Goal: Task Accomplishment & Management: Complete application form

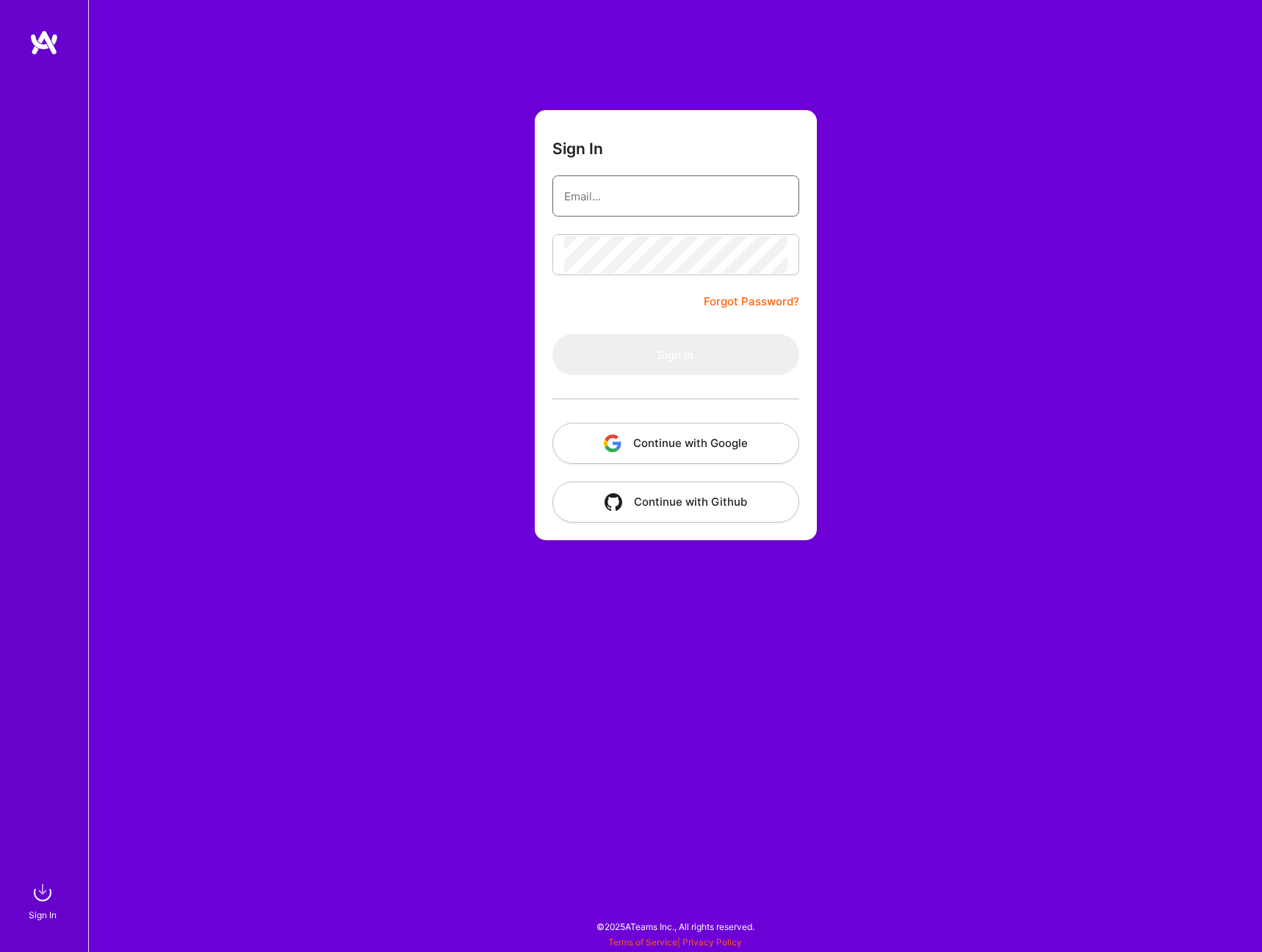
click at [674, 205] on input "email" at bounding box center [676, 196] width 223 height 37
type input "[PERSON_NAME][DOMAIN_NAME][EMAIL_ADDRESS][PERSON_NAME][DOMAIN_NAME]"
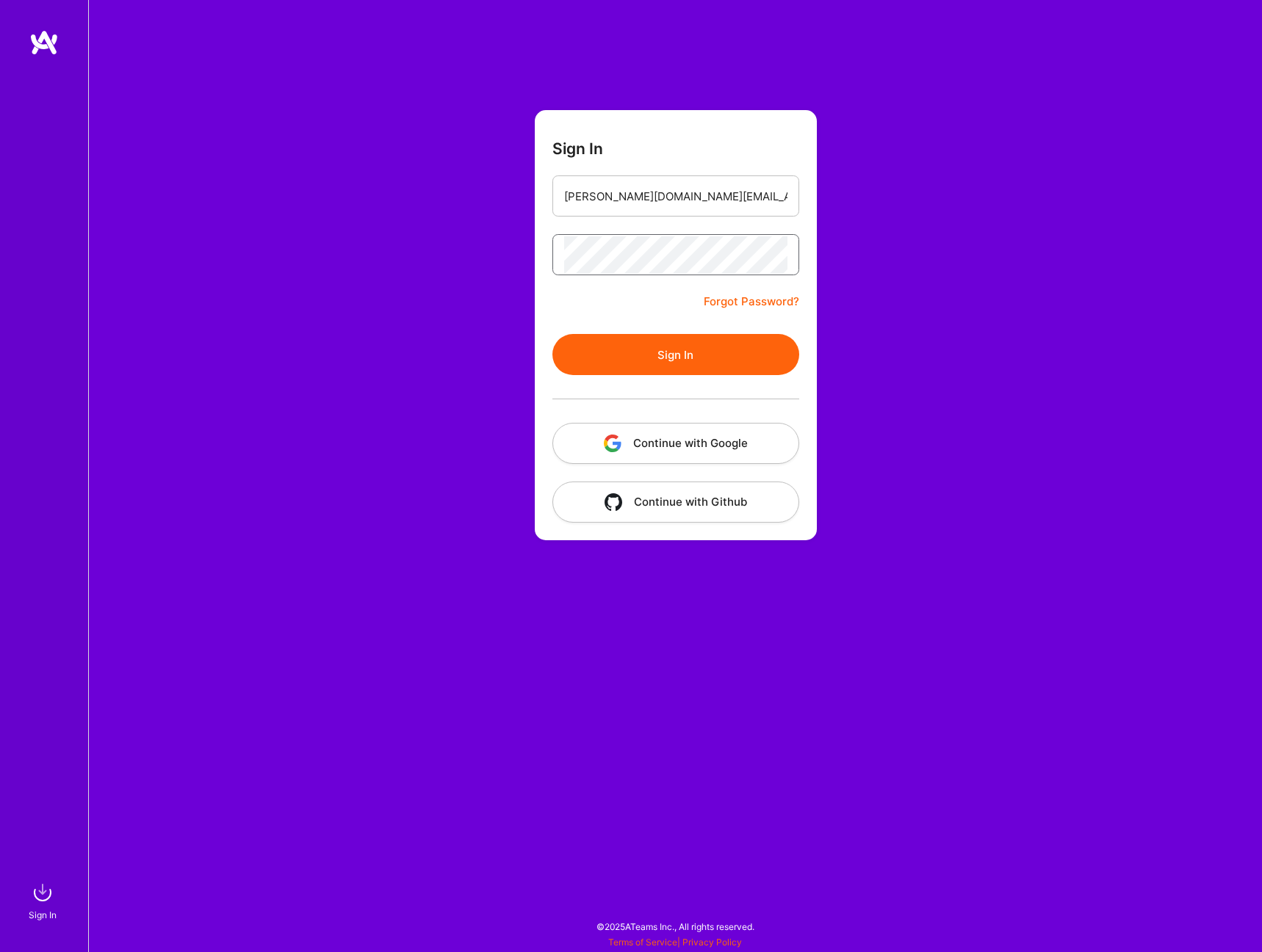
click at [552, 334] on button "Sign In" at bounding box center [675, 354] width 246 height 41
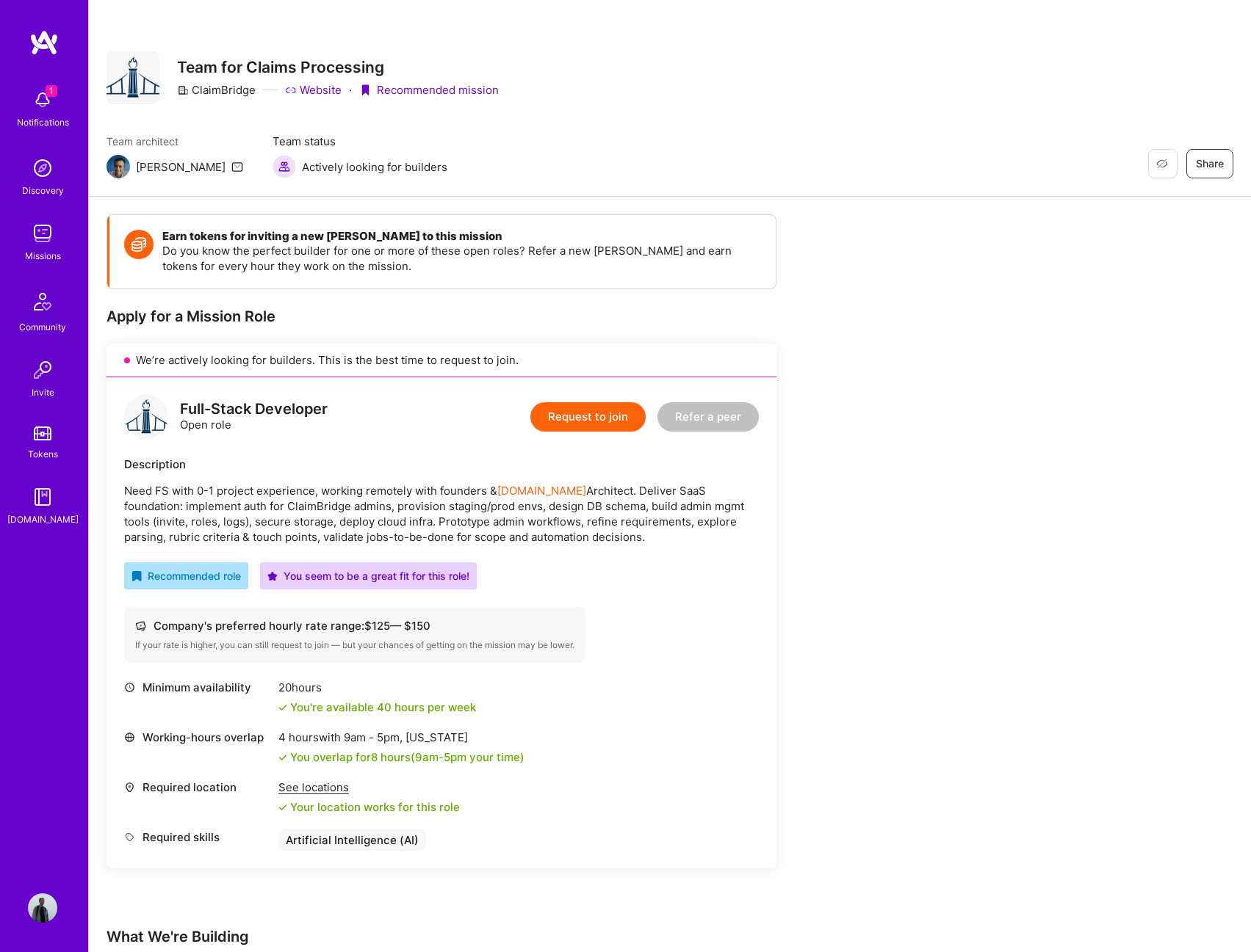
click at [50, 109] on img at bounding box center [43, 100] width 30 height 30
click at [605, 257] on div "1 1 Notifications Discovery Missions Community Invite Tokens [DOMAIN_NAME] Prof…" at bounding box center [625, 604] width 1251 height 1209
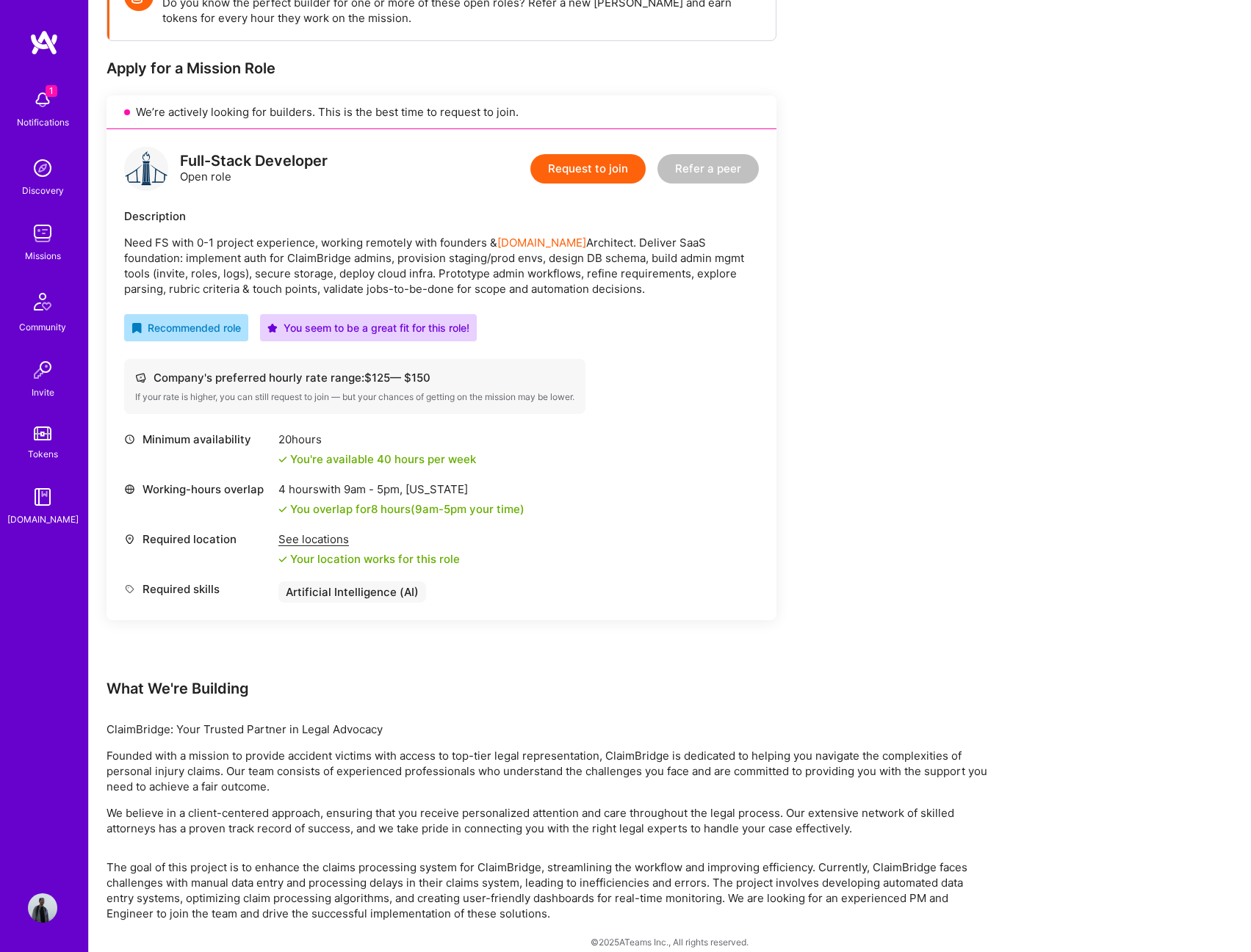
scroll to position [264, 0]
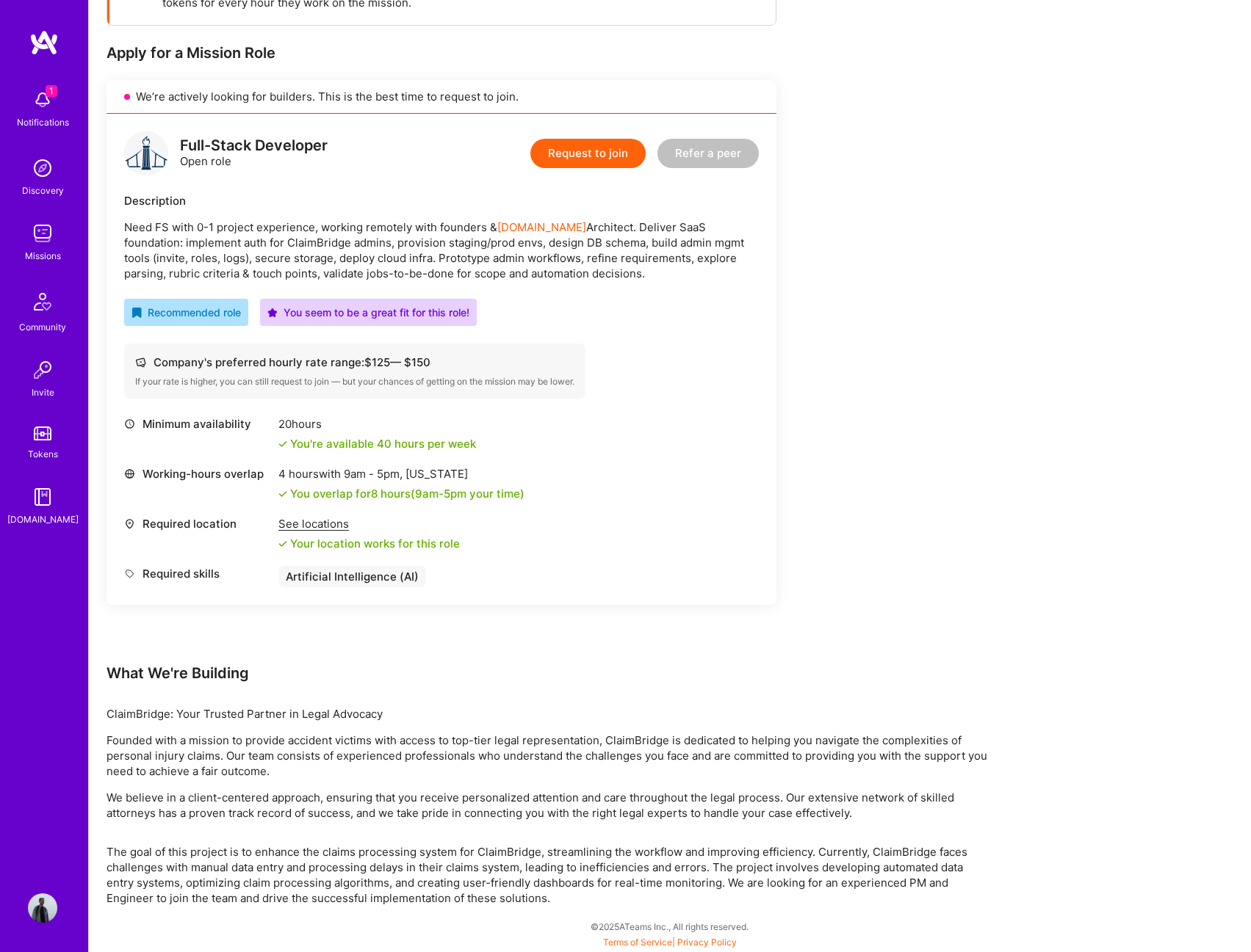
click at [581, 152] on button "Request to join" at bounding box center [588, 153] width 115 height 30
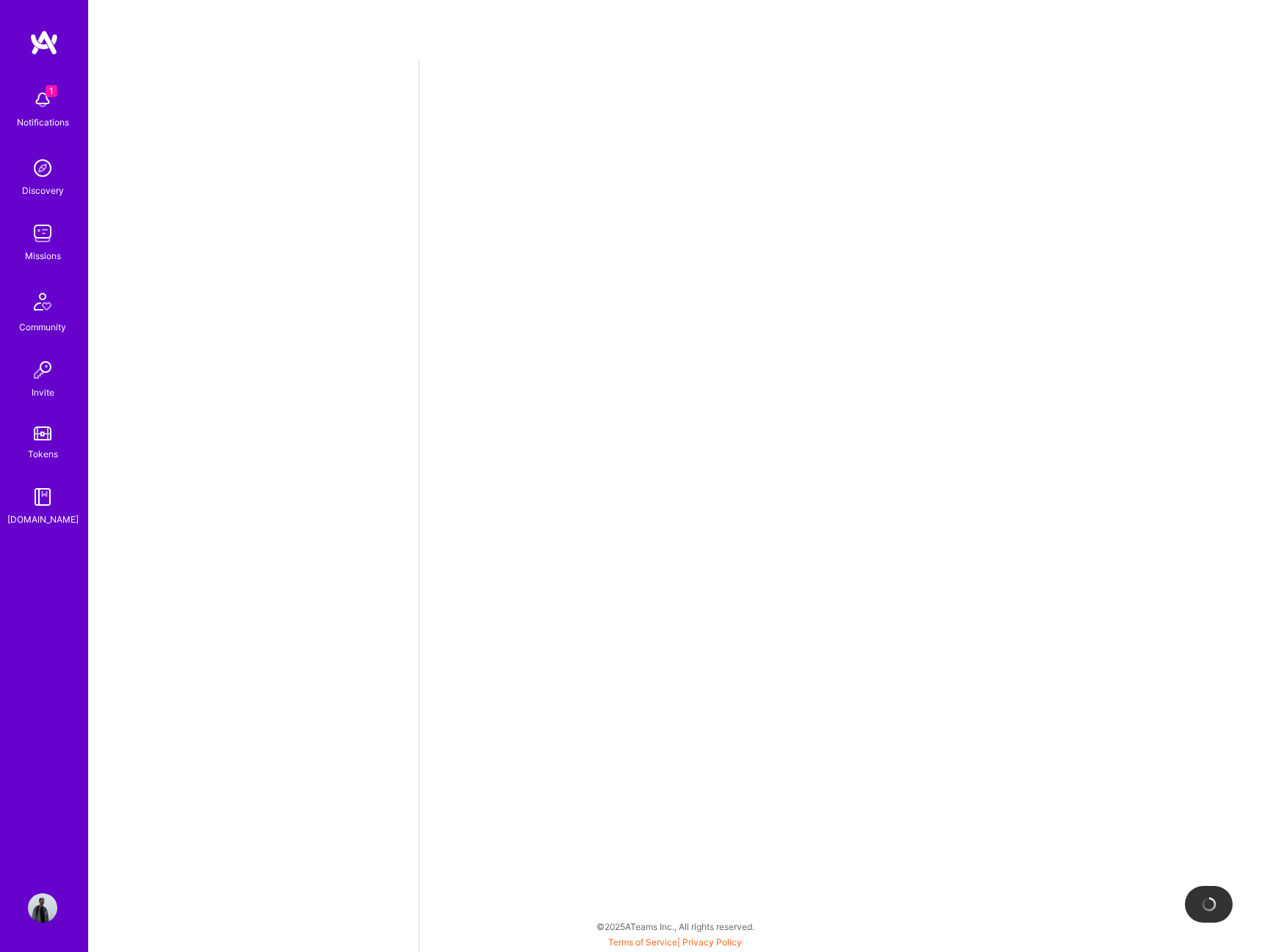
select select "US"
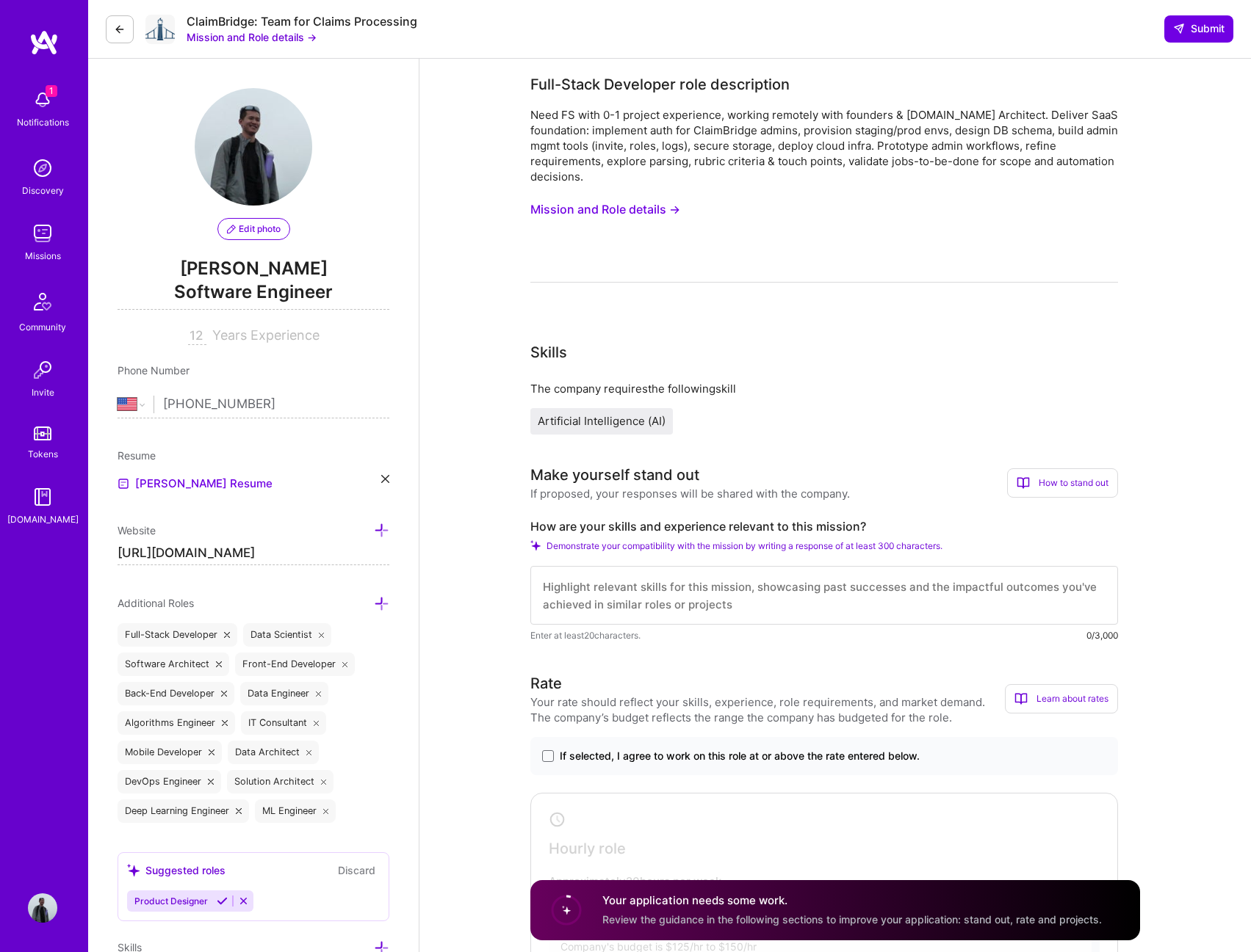
click at [42, 99] on img at bounding box center [43, 100] width 30 height 30
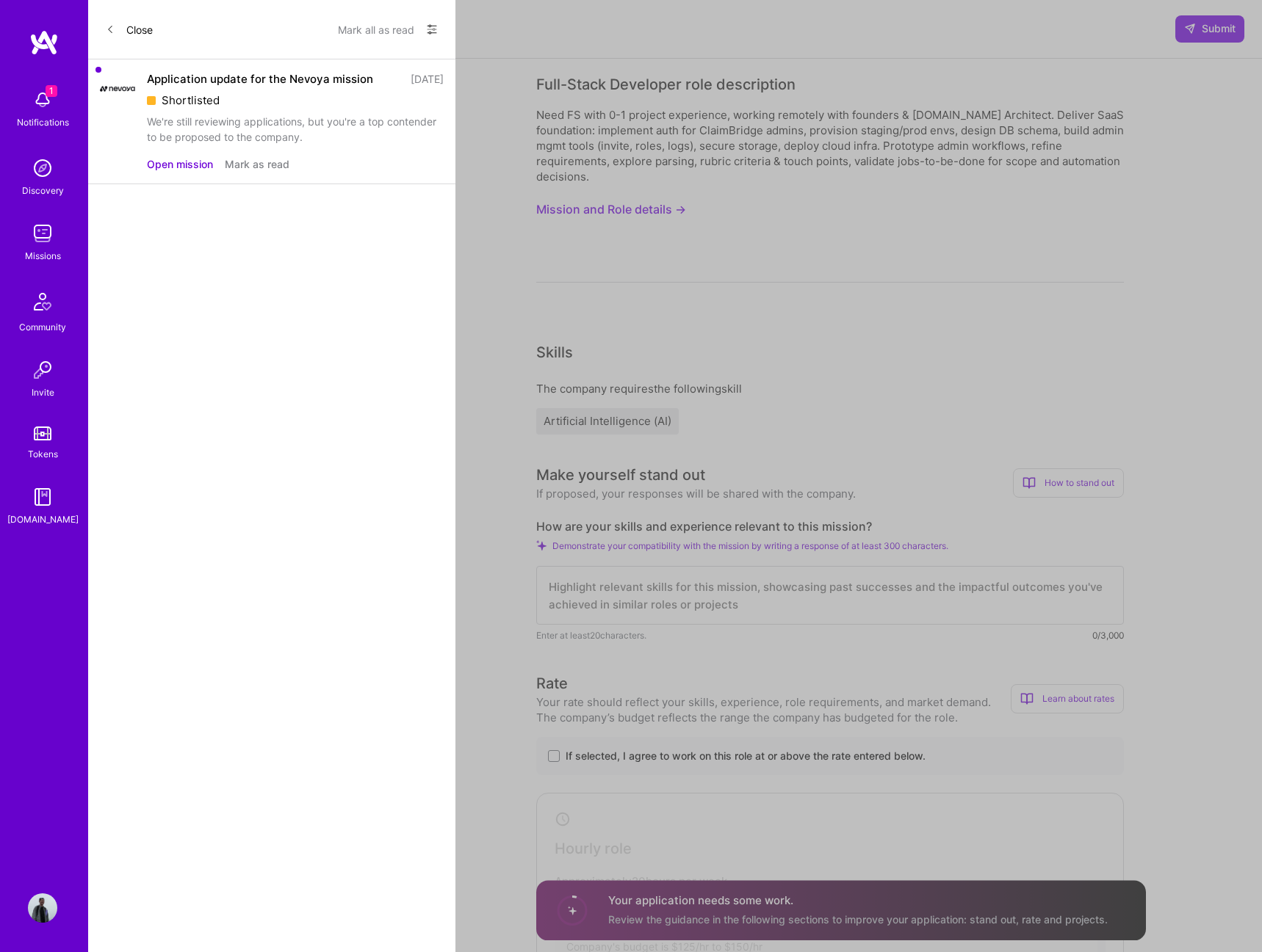
click at [236, 163] on button "Mark as read" at bounding box center [257, 164] width 64 height 16
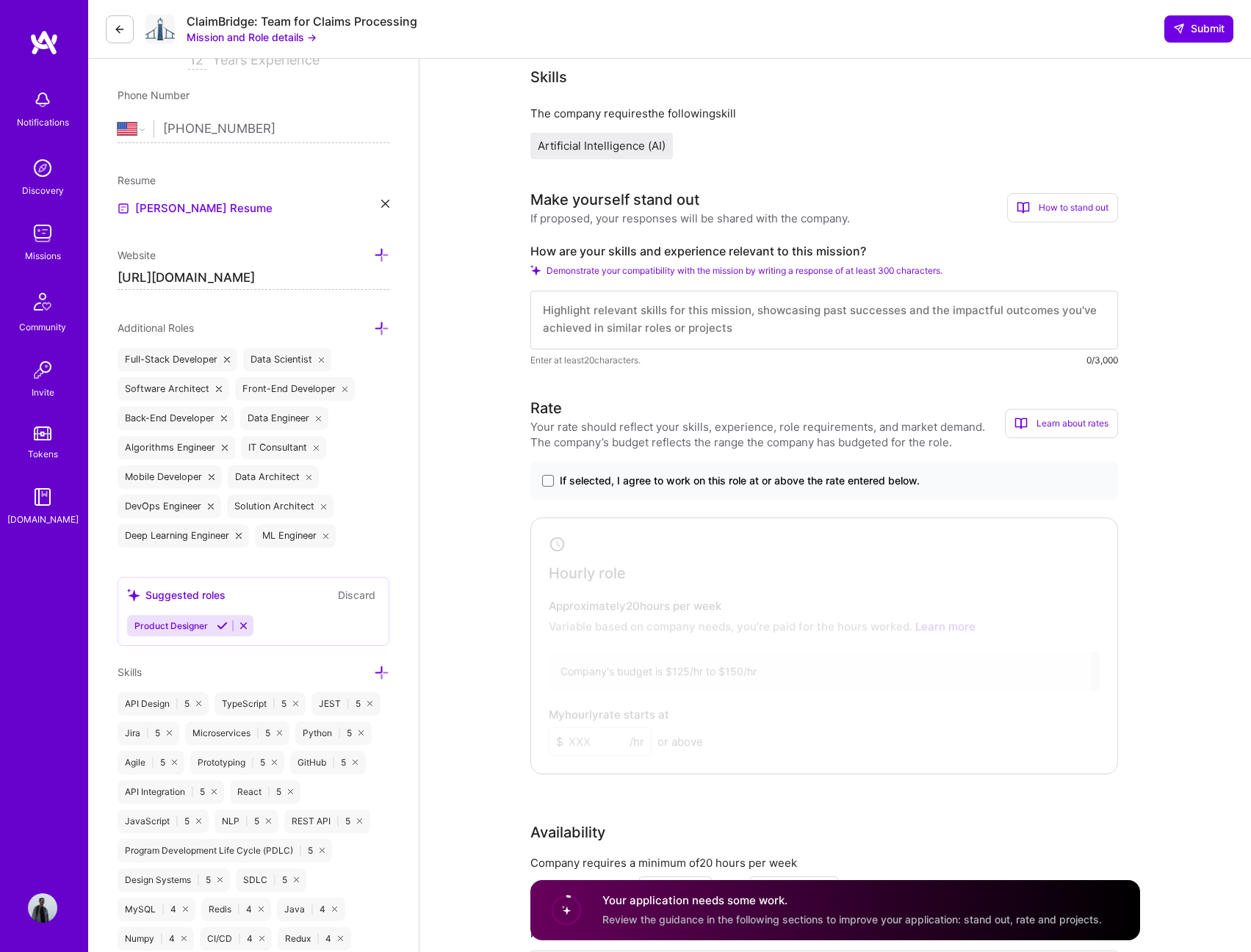
scroll to position [294, 0]
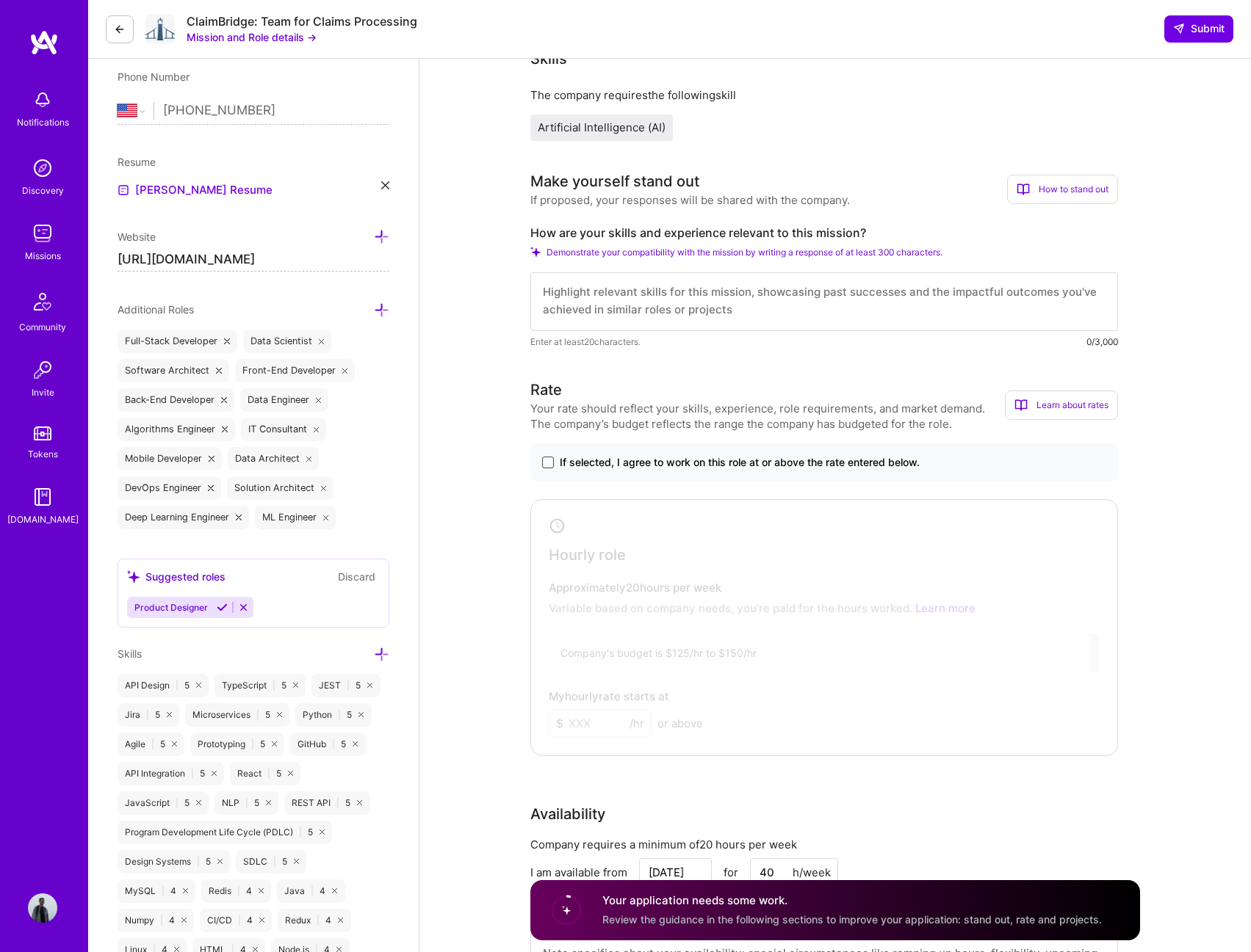
click at [543, 459] on span at bounding box center [548, 462] width 12 height 12
click at [0, 0] on input "If selected, I agree to work on this role at or above the rate entered below." at bounding box center [0, 0] width 0 height 0
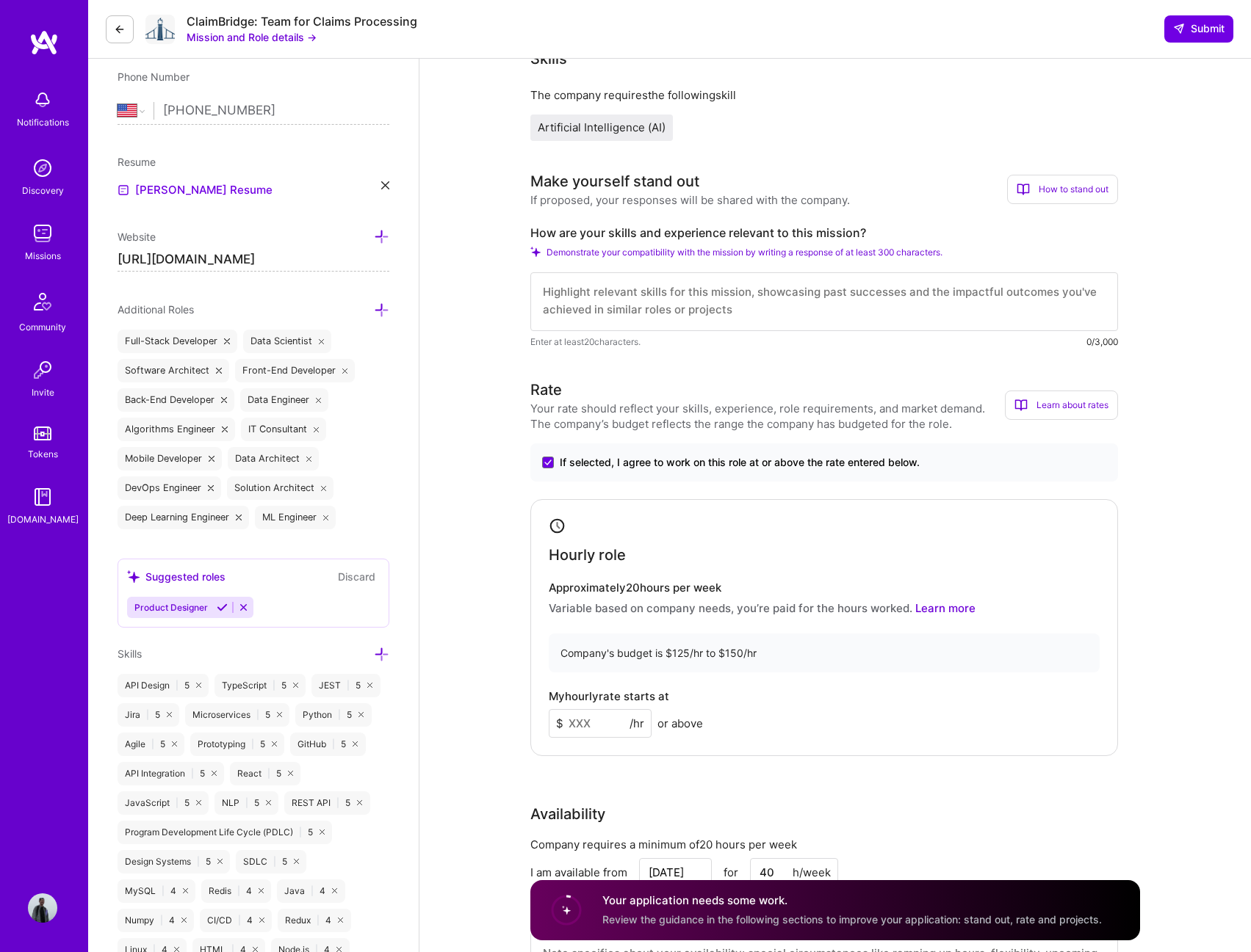
drag, startPoint x: 599, startPoint y: 726, endPoint x: 434, endPoint y: 700, distance: 167.0
click at [742, 721] on div "My hourly rate starts at $ 130 /hr or above" at bounding box center [824, 713] width 551 height 47
drag, startPoint x: 579, startPoint y: 723, endPoint x: 592, endPoint y: 724, distance: 13.0
click at [592, 724] on input "130" at bounding box center [600, 723] width 103 height 29
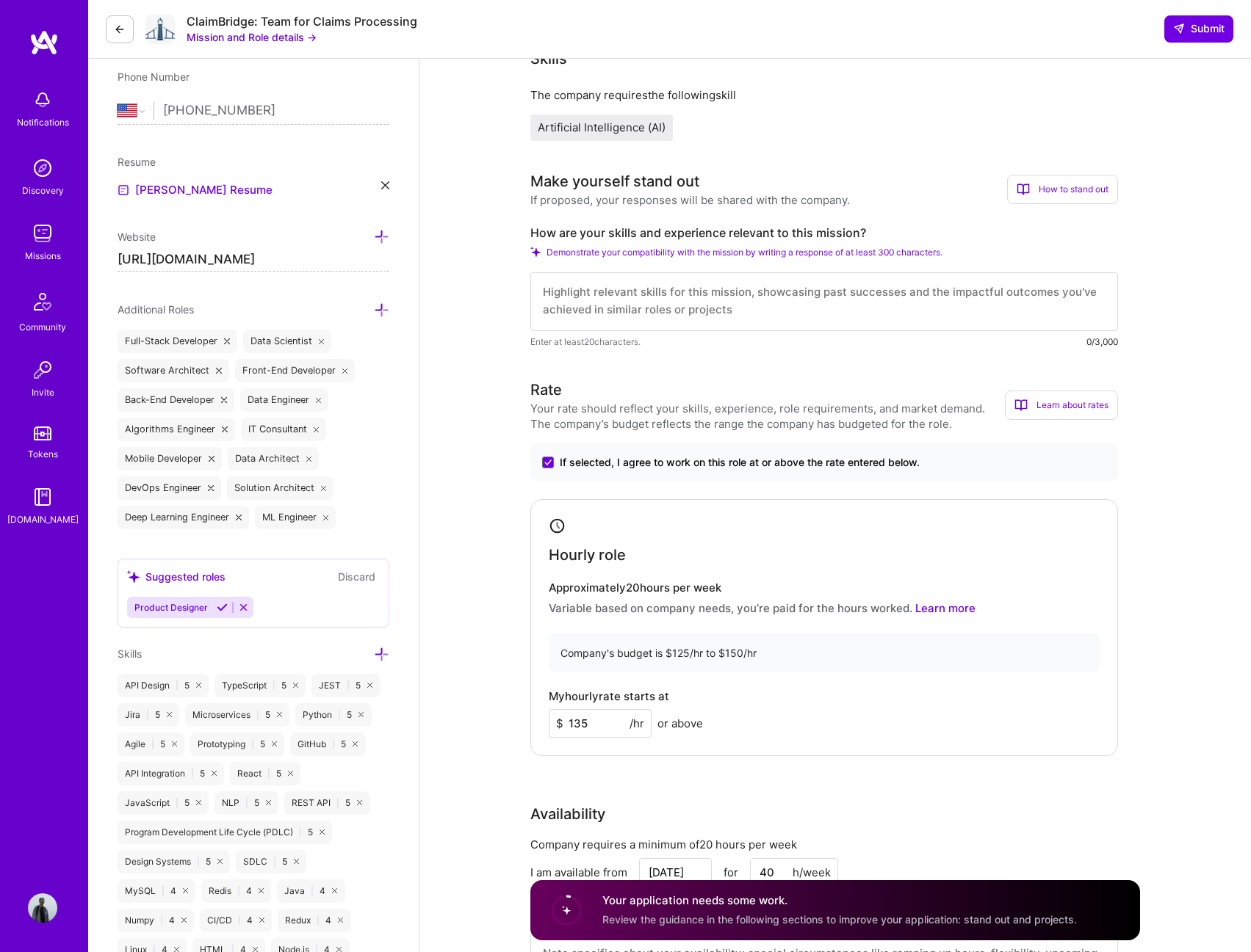
type input "135"
click at [828, 762] on div "Rate Your rate should reflect your skills, experience, role requirements, and m…" at bounding box center [834, 695] width 609 height 632
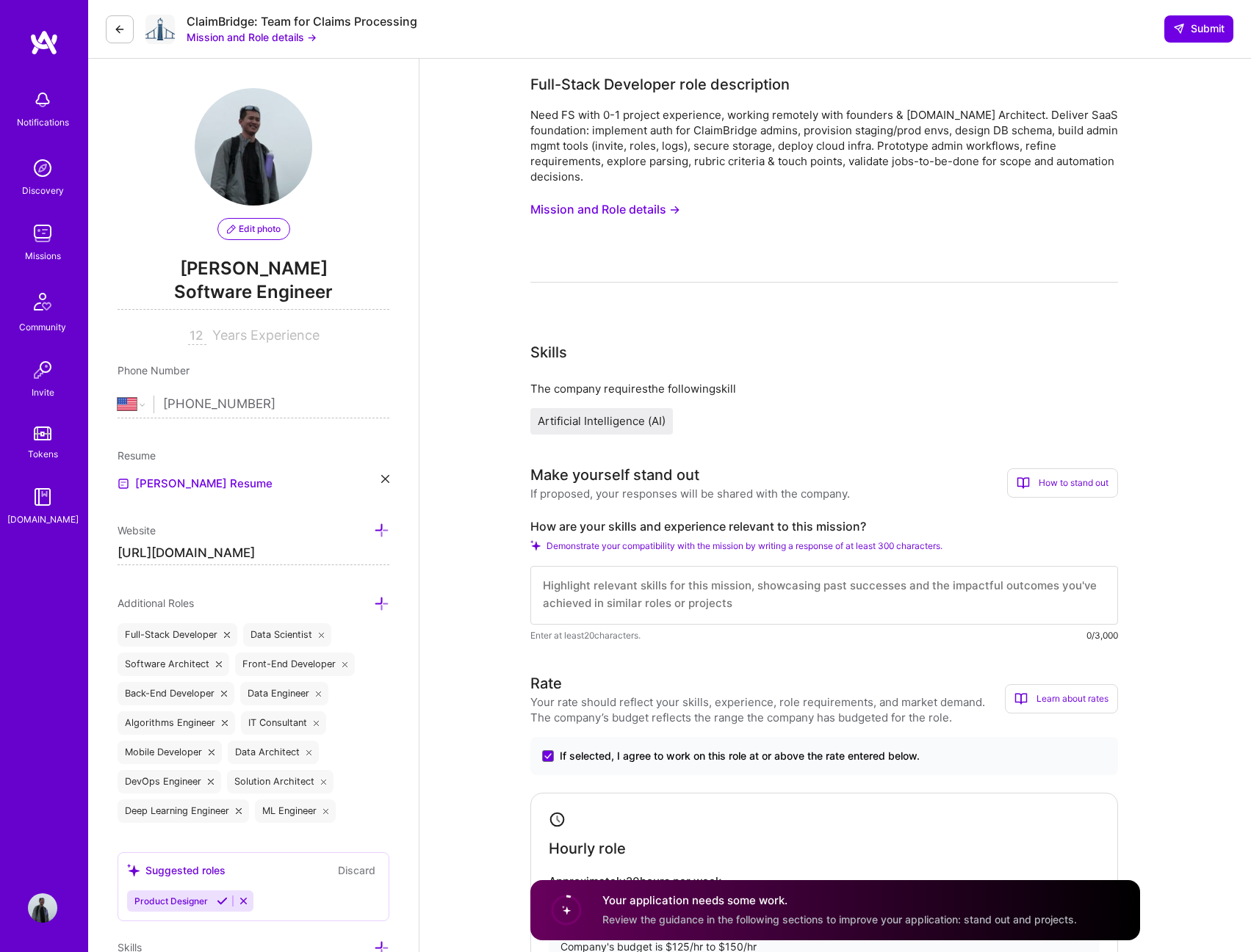
scroll to position [0, 0]
click at [635, 575] on textarea at bounding box center [824, 595] width 588 height 59
paste textarea "Lo! 👋 I'd si am-Consec Adipi Elitsedd Eiusmodtemp Incididu utlaboreet dolor mag…"
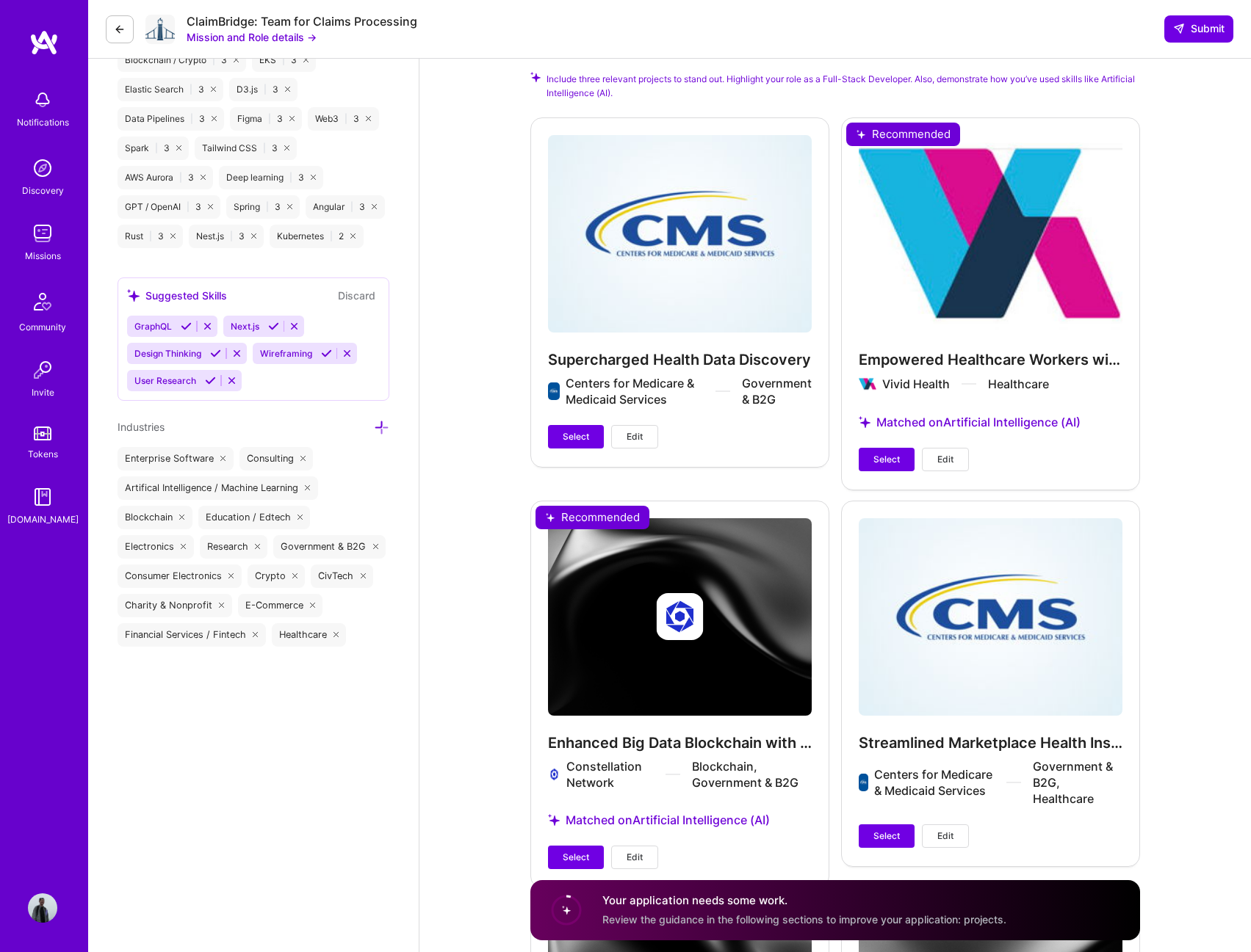
scroll to position [1688, 0]
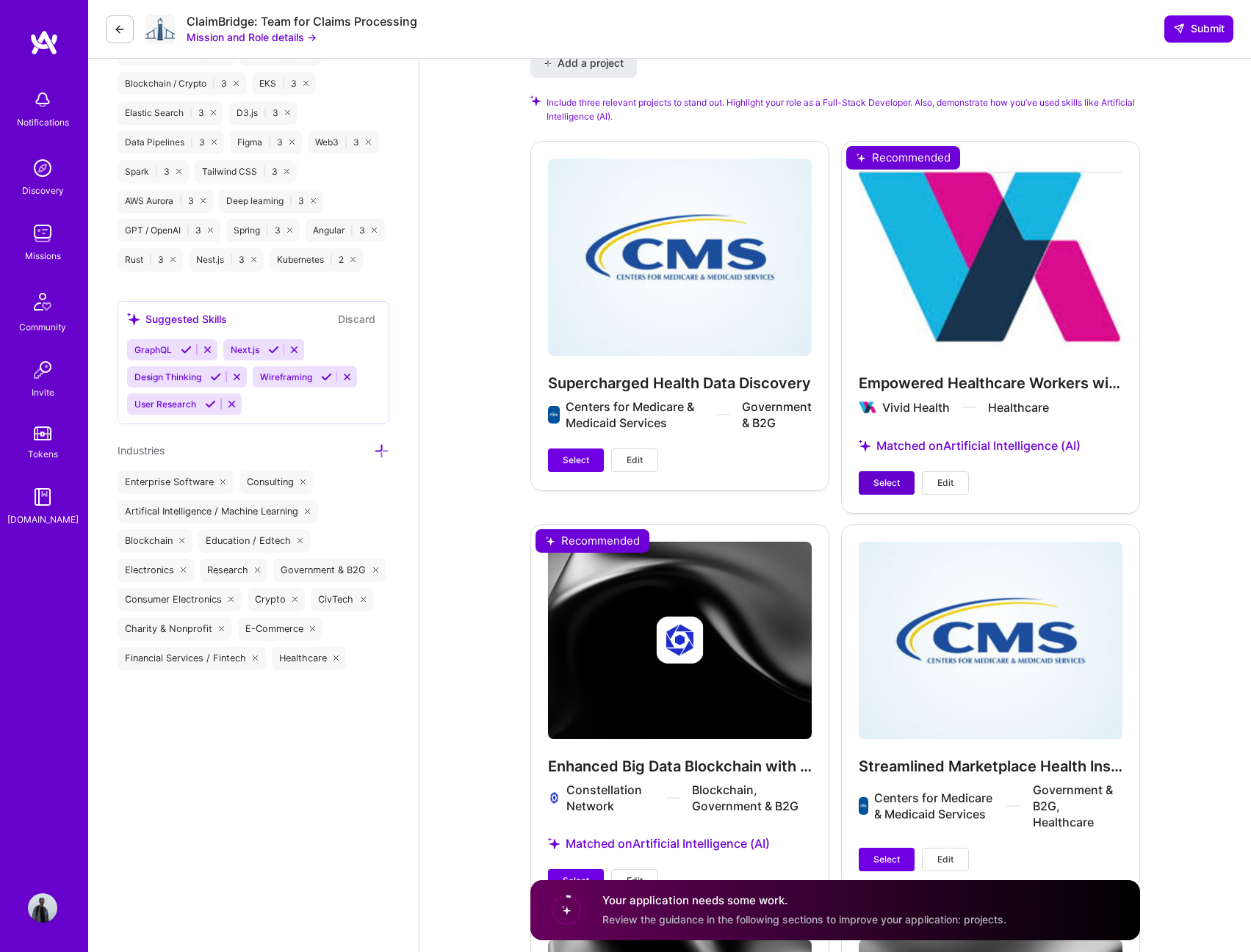
type textarea "Lo! 👋 I'd si am-Consec Adipi Elitsedd Eiusmodtemp Incididu utlaboreet dolor mag…"
click at [896, 487] on span "Select" at bounding box center [886, 483] width 26 height 13
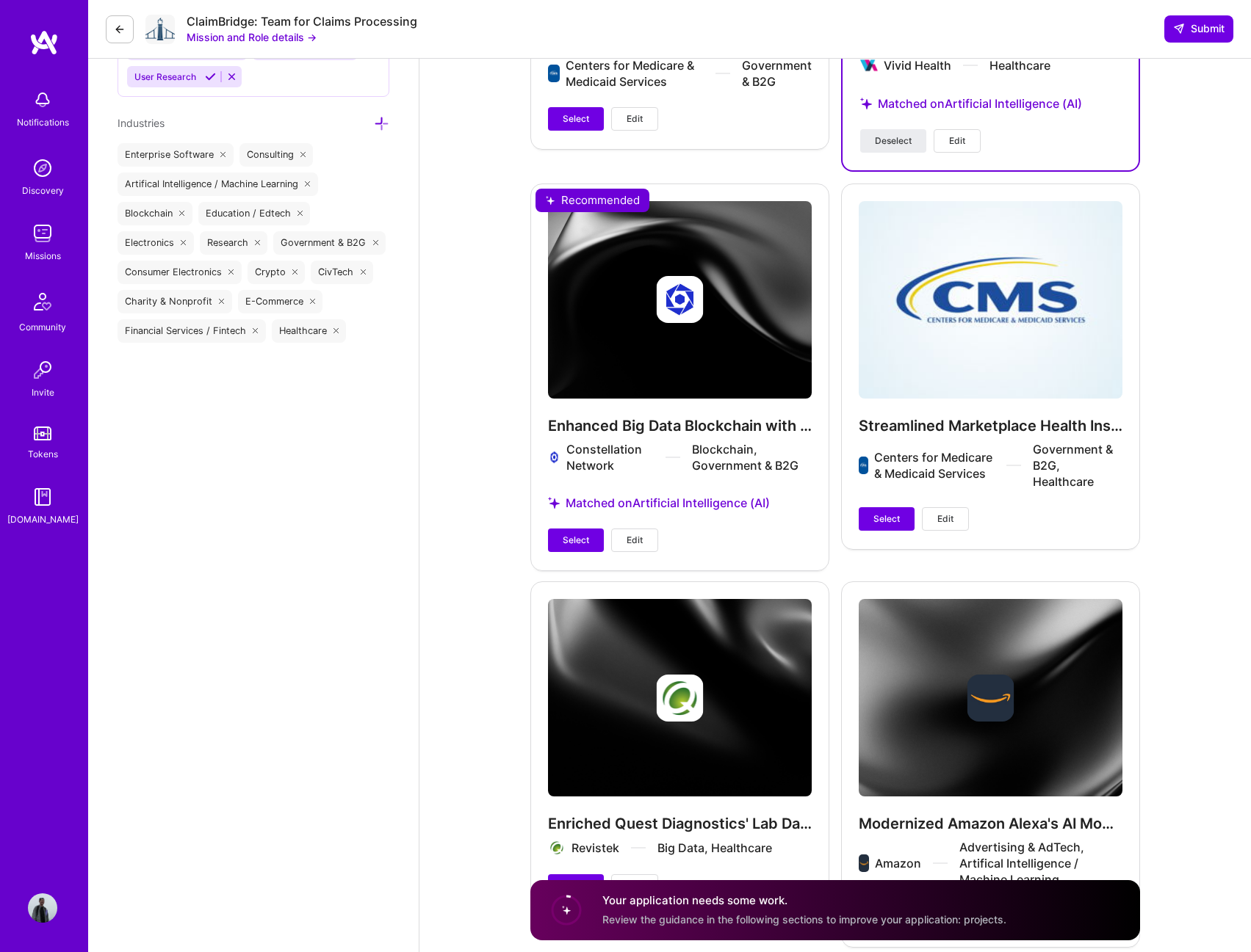
scroll to position [2056, 0]
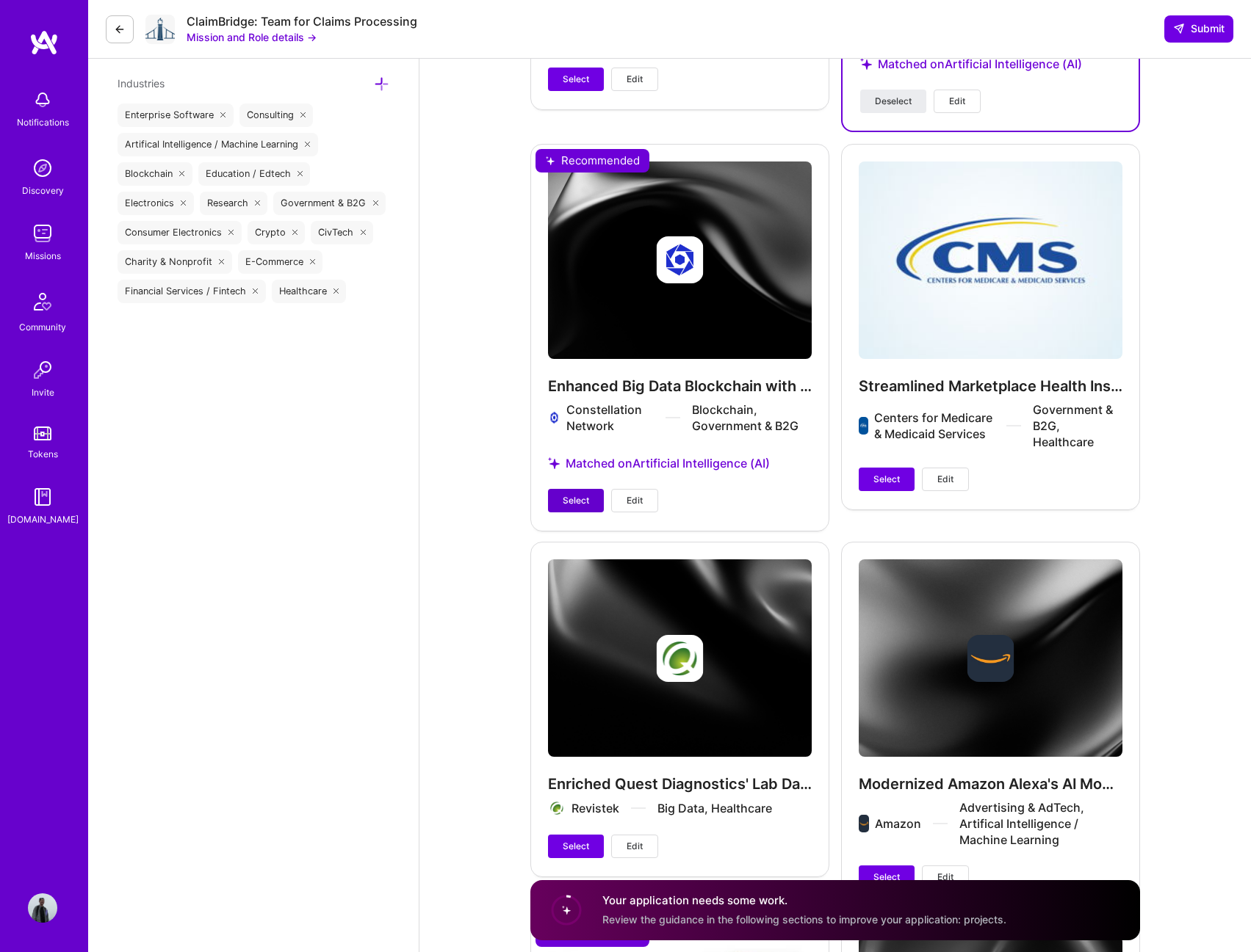
click at [585, 495] on span "Select" at bounding box center [576, 500] width 26 height 13
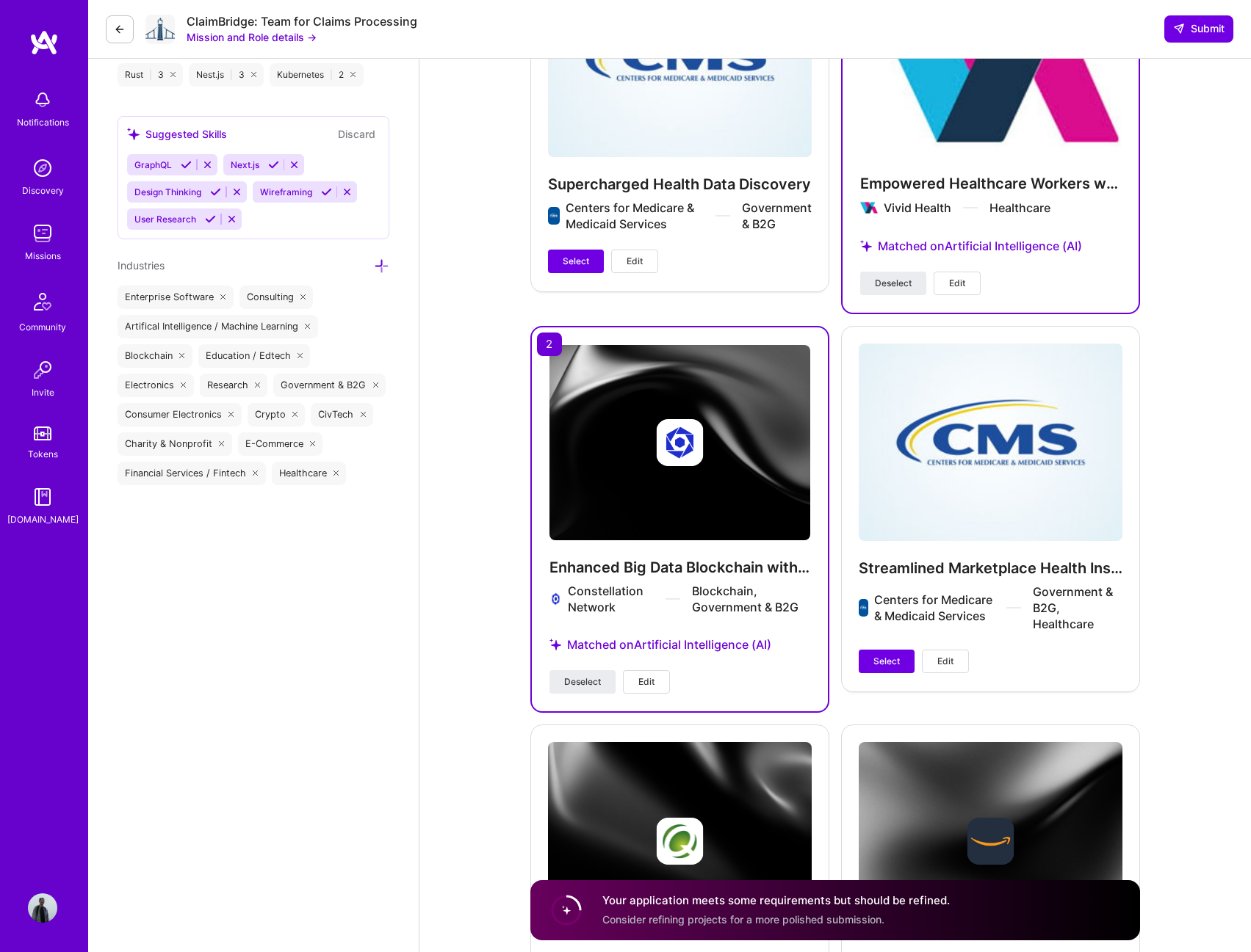
scroll to position [1559, 0]
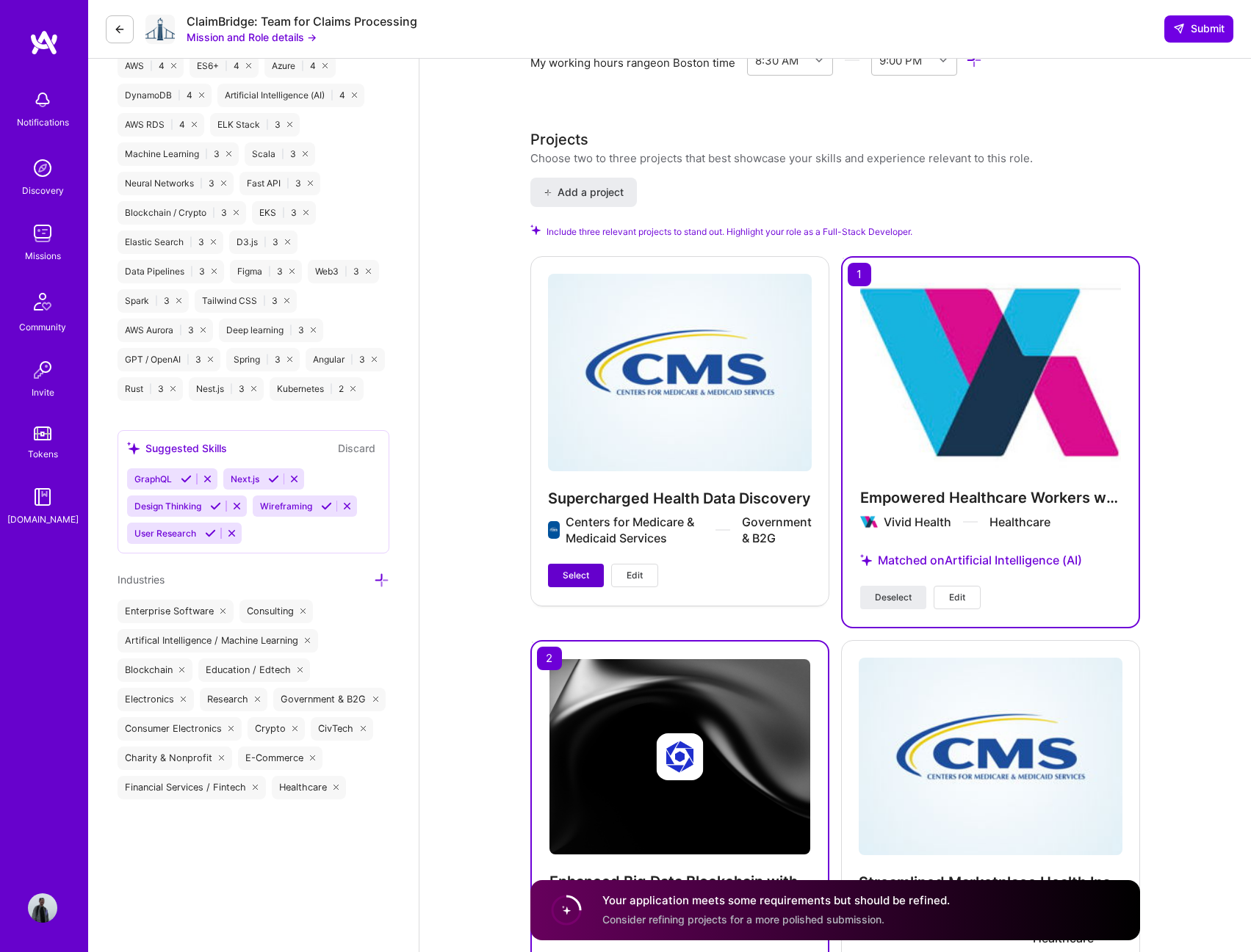
click at [574, 567] on button "Select" at bounding box center [576, 575] width 56 height 23
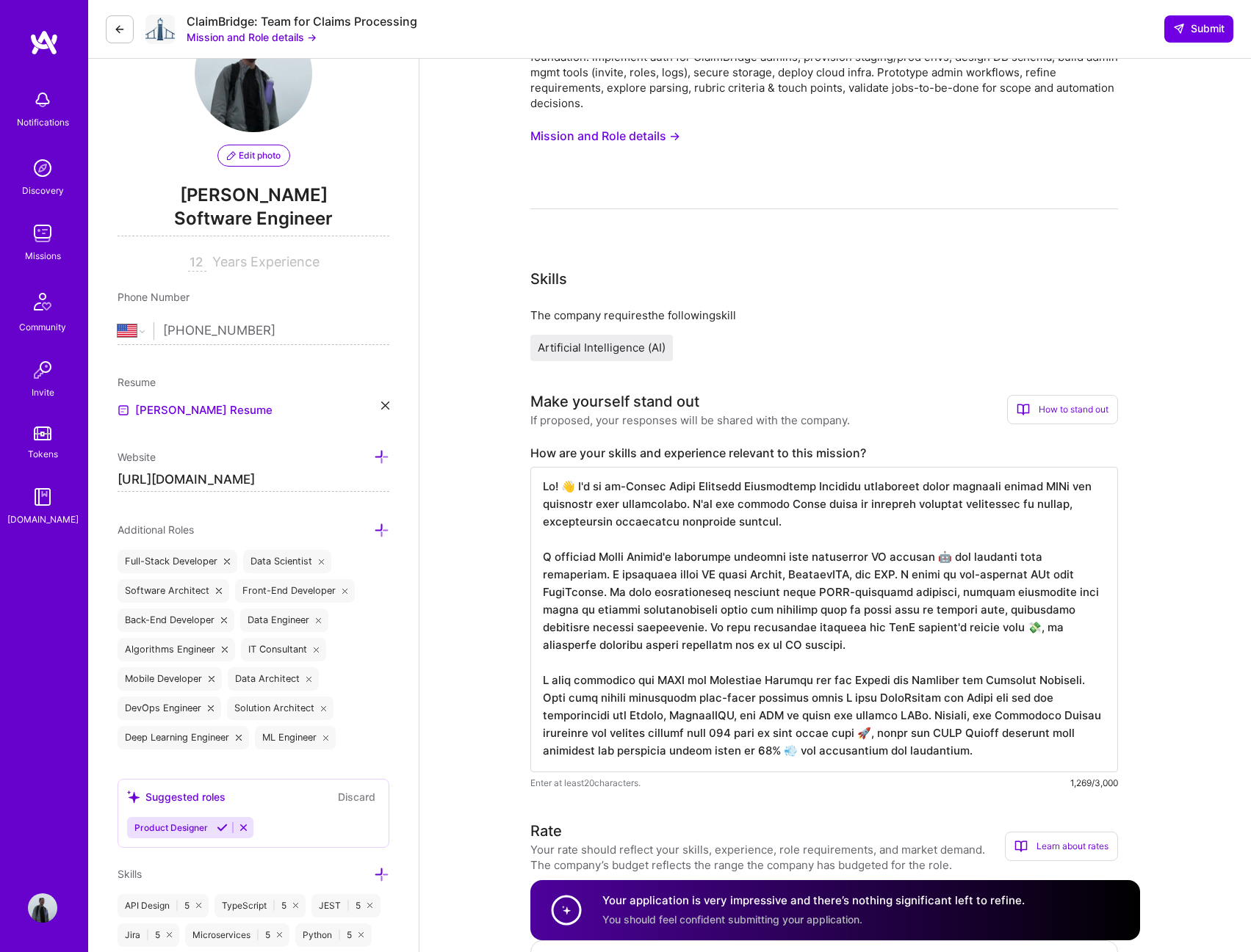
scroll to position [147, 0]
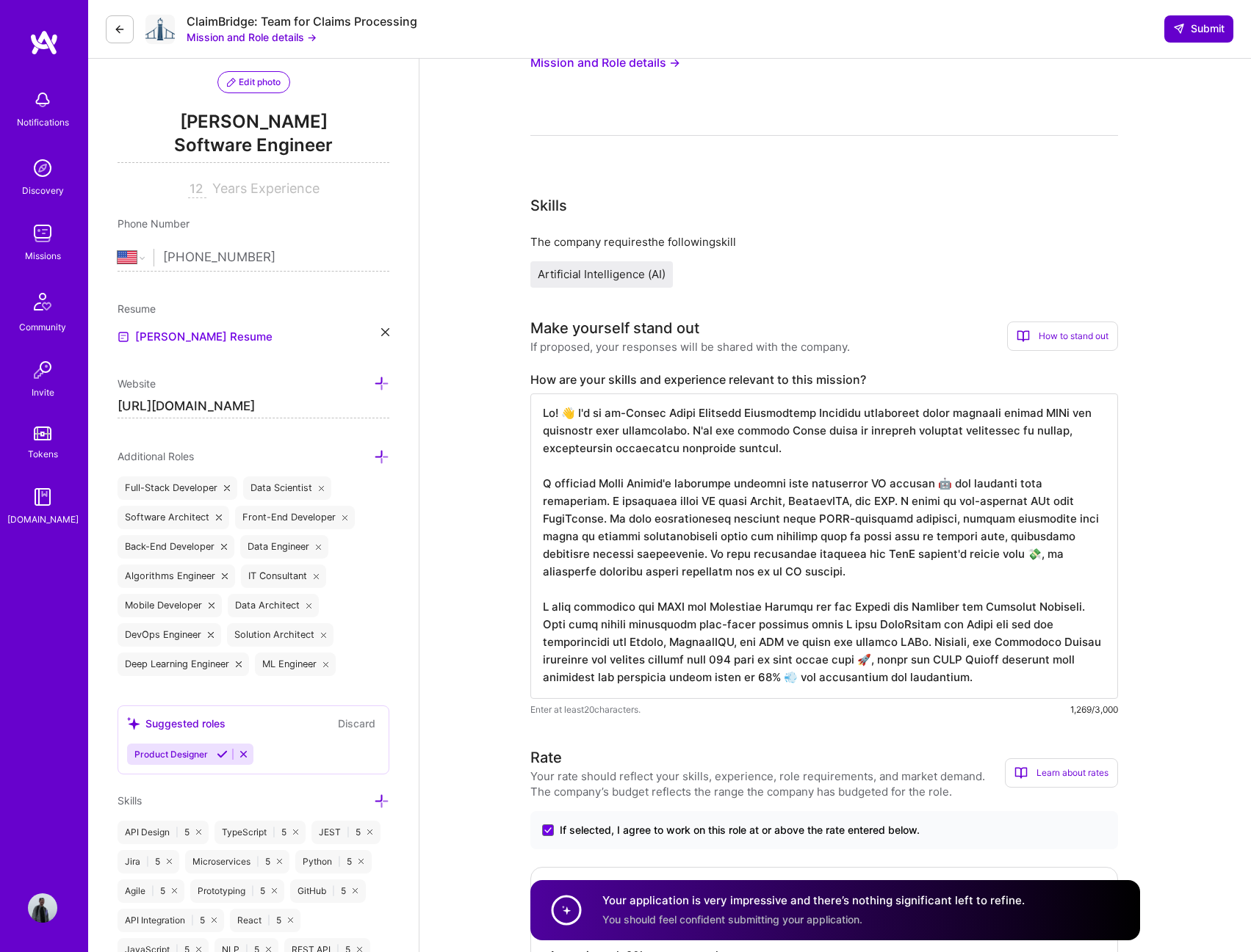
click at [1185, 35] on span "Submit" at bounding box center [1198, 29] width 51 height 15
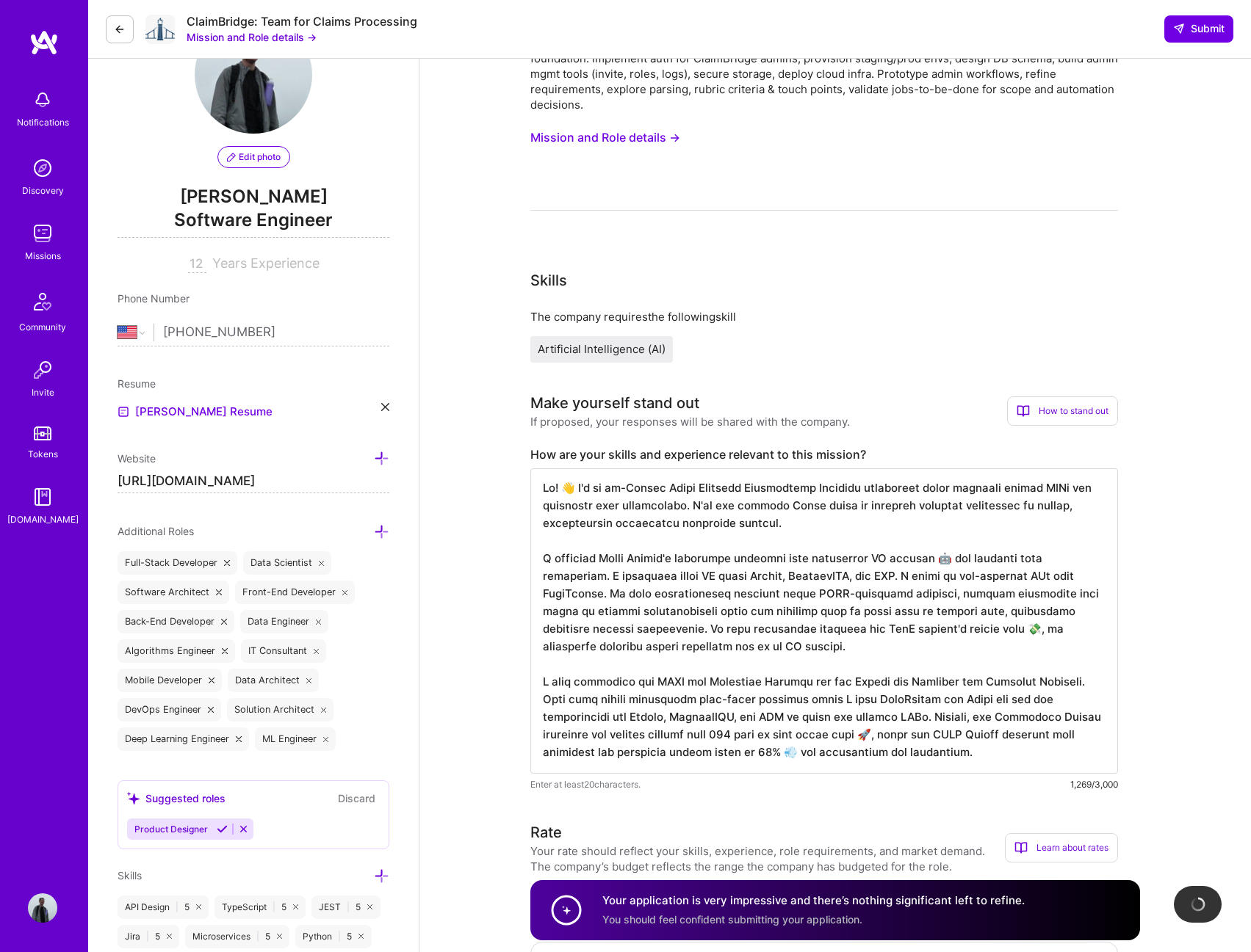
scroll to position [0, 0]
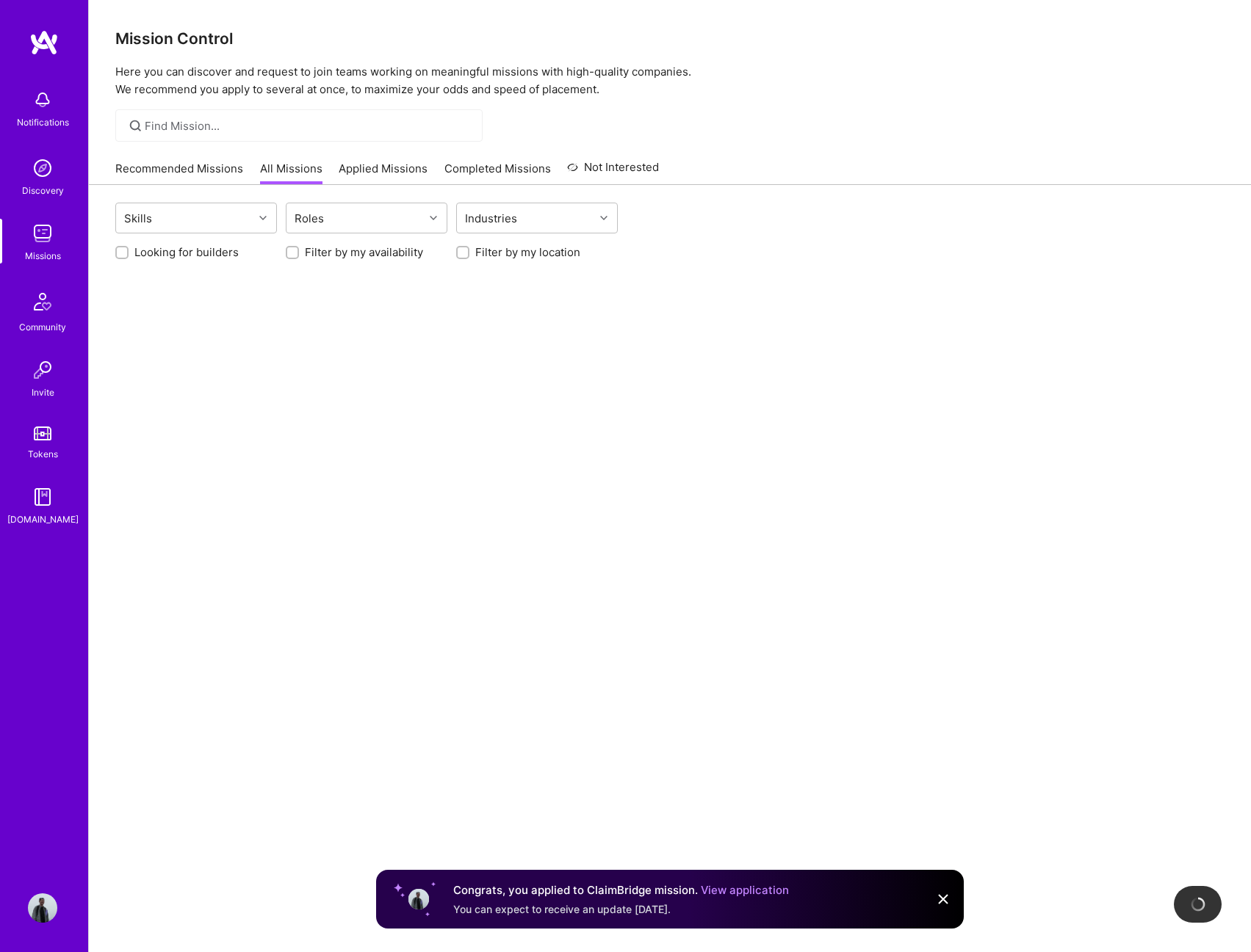
scroll to position [54, 0]
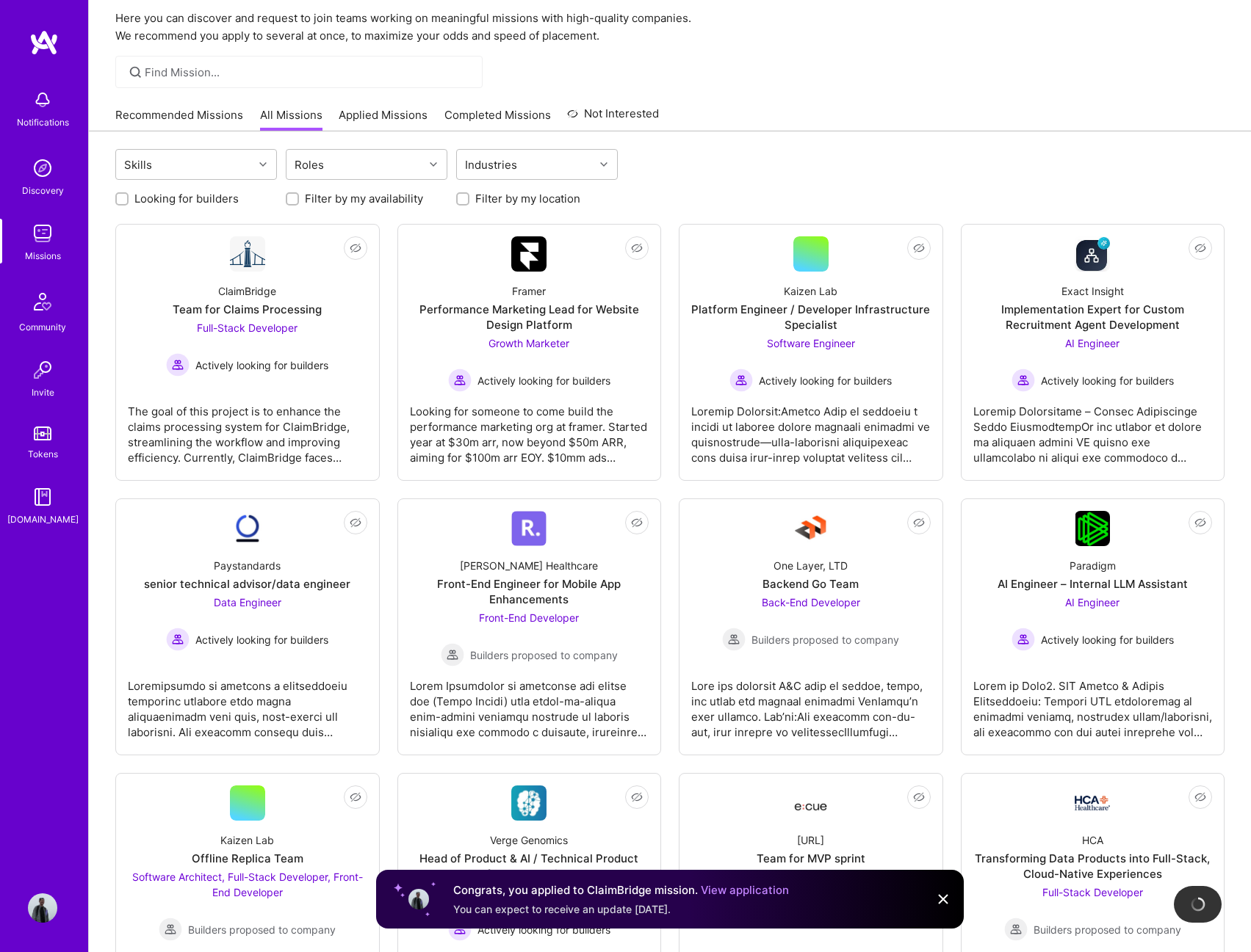
click at [209, 126] on link "Recommended Missions" at bounding box center [179, 119] width 127 height 24
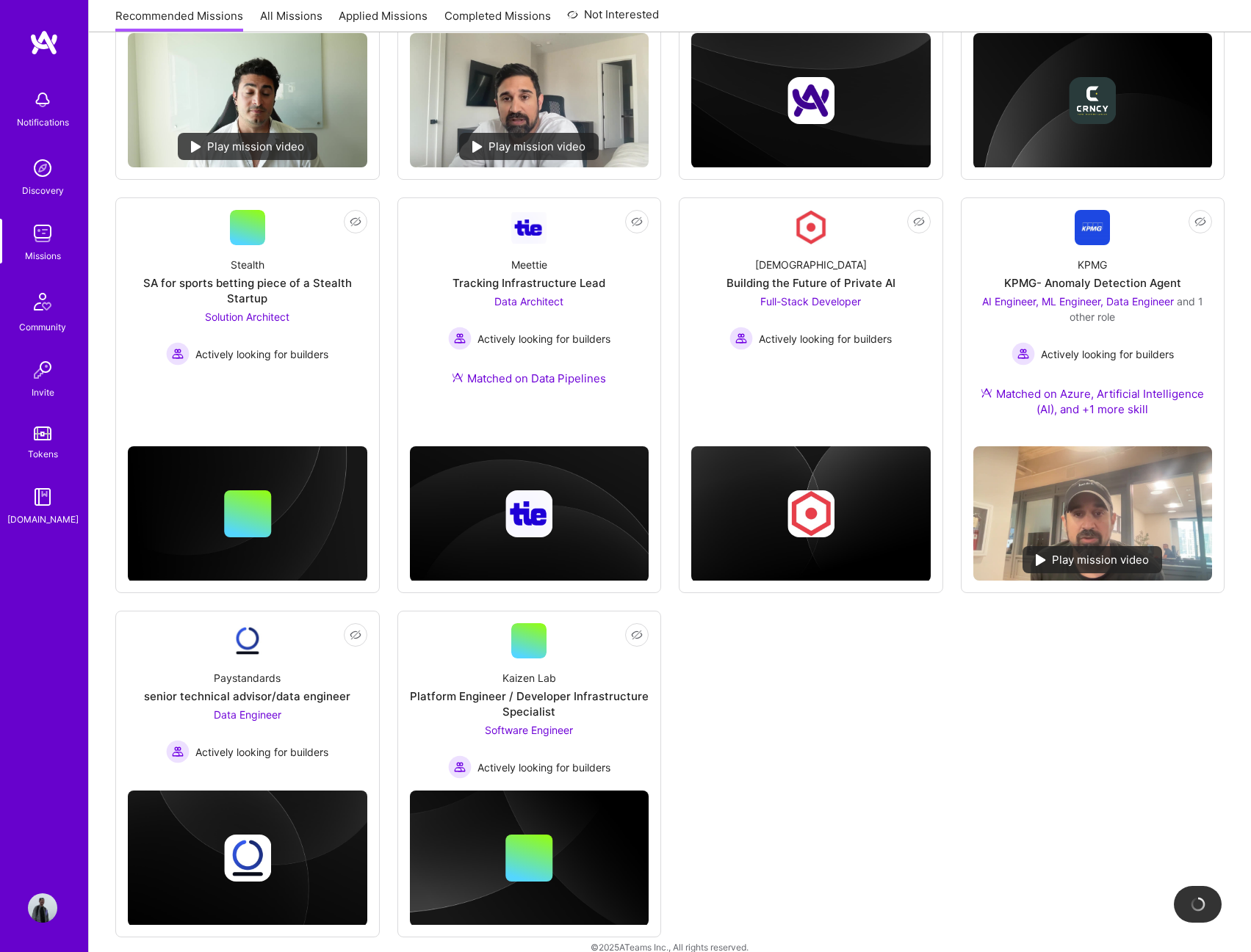
scroll to position [499, 0]
